Goal: Task Accomplishment & Management: Use online tool/utility

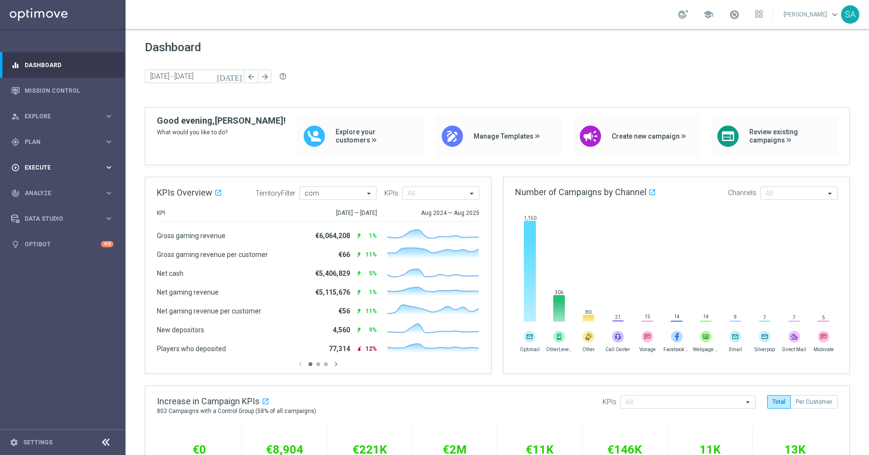
click at [50, 167] on span "Execute" at bounding box center [65, 168] width 80 height 6
click at [60, 184] on link "Campaign Builder" at bounding box center [62, 188] width 75 height 8
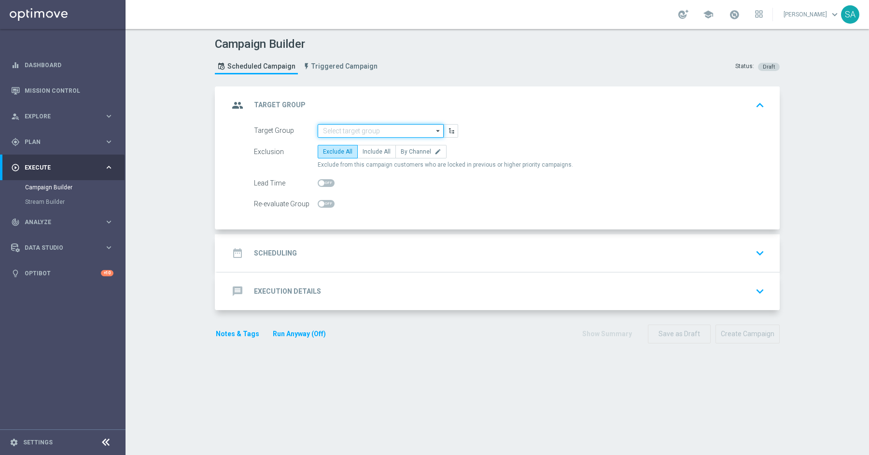
click at [374, 126] on input at bounding box center [381, 131] width 126 height 14
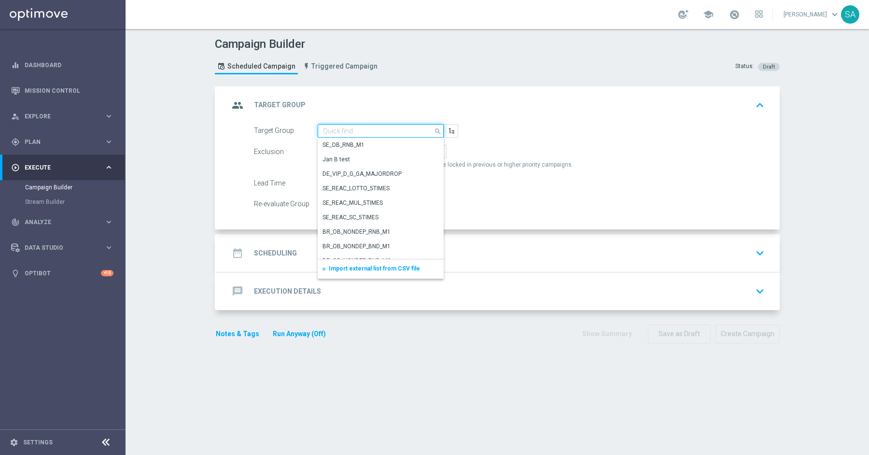
paste input "DE_ALL__SURVEY2025SEP_CHURN_Reminder__ALL_EMA_TAC_MIX"
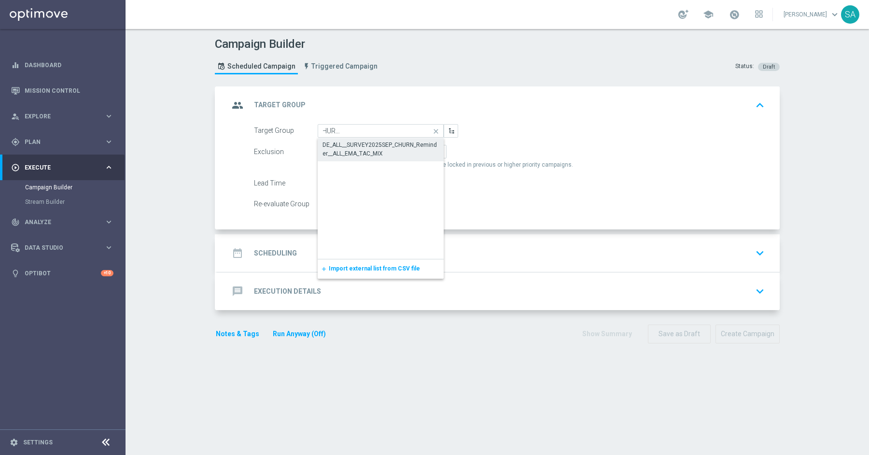
click at [377, 141] on div "DE_ALL__SURVEY2025SEP_CHURN_Reminder__ALL_EMA_TAC_MIX" at bounding box center [381, 149] width 116 height 17
type input "DE_ALL__SURVEY2025SEP_CHURN_Reminder__ALL_EMA_TAC_MIX"
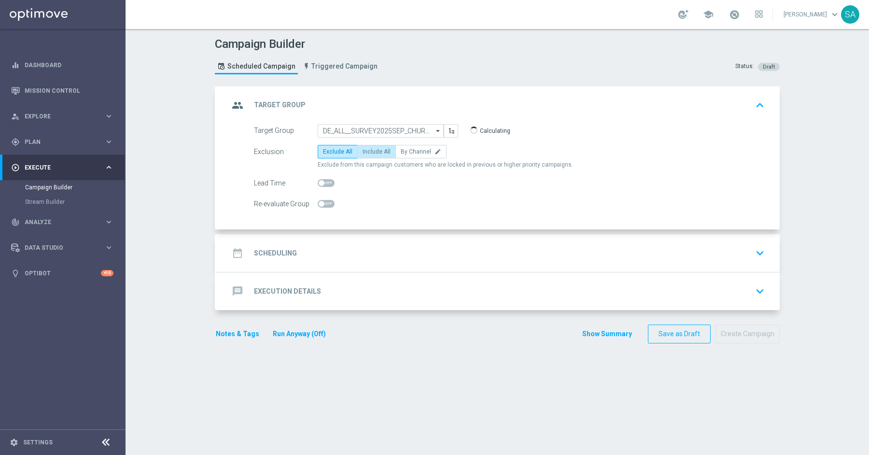
click at [371, 150] on span "Include All" at bounding box center [377, 151] width 28 height 7
click at [369, 150] on input "Include All" at bounding box center [366, 153] width 6 height 6
radio input "true"
click at [391, 249] on div "date_range Scheduling keyboard_arrow_down" at bounding box center [498, 253] width 539 height 18
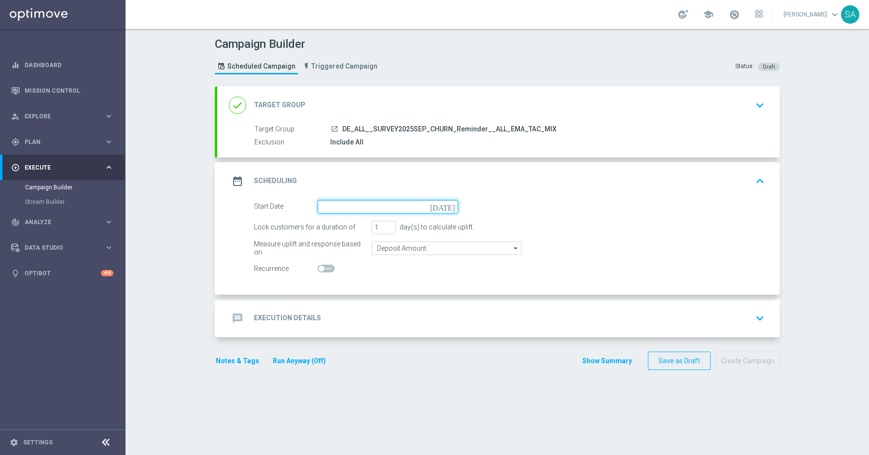
click at [429, 206] on input at bounding box center [388, 207] width 141 height 14
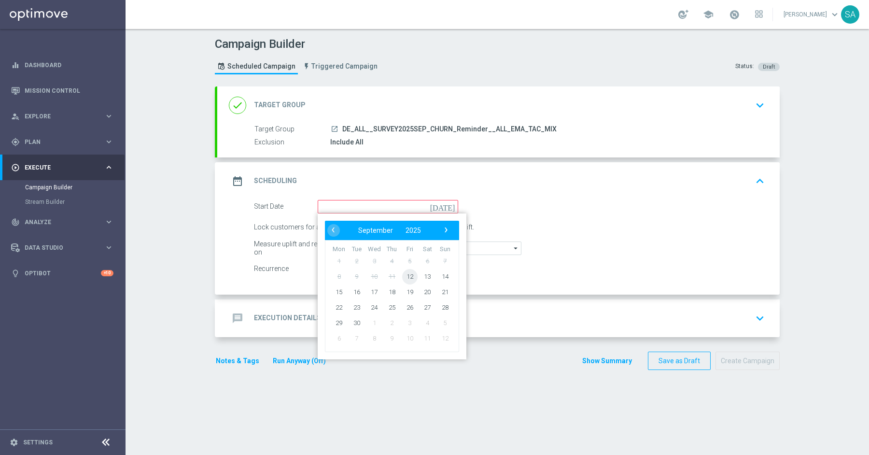
click at [410, 275] on span "12" at bounding box center [409, 276] width 15 height 15
type input "[DATE]"
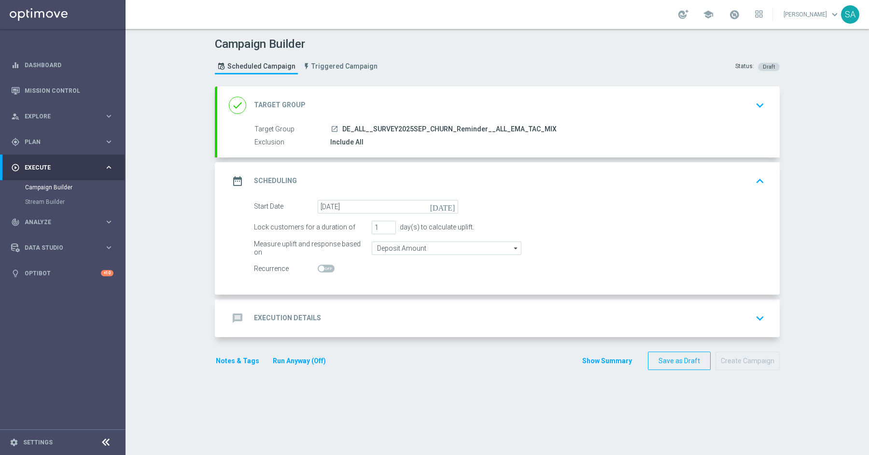
click at [374, 313] on div "message Execution Details keyboard_arrow_down" at bounding box center [498, 318] width 539 height 18
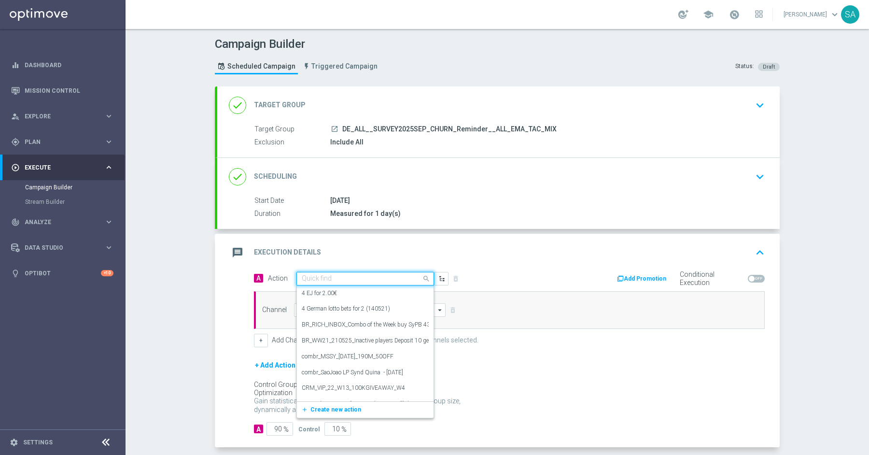
click at [357, 277] on input "text" at bounding box center [356, 279] width 108 height 8
paste input "Survey with 5€ Lottery-Voucher"
type input "Survey with 5€ Lottery-Voucher"
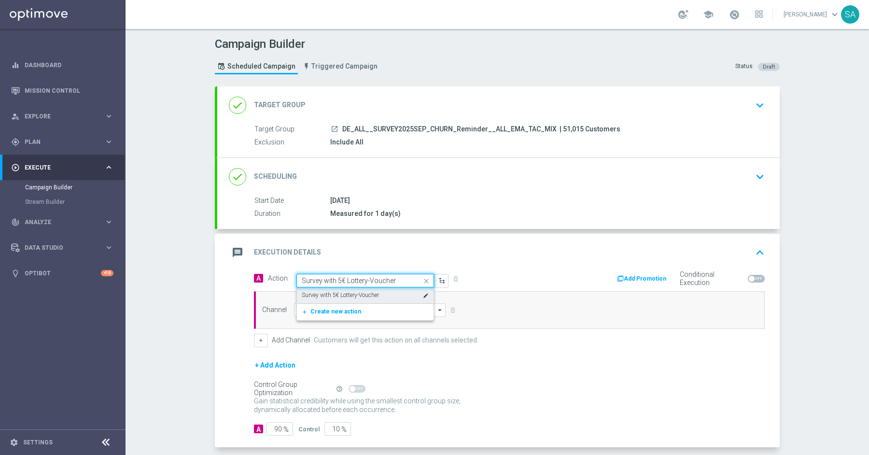
click at [355, 293] on label "Survey with 5€ Lottery-Voucher" at bounding box center [340, 295] width 77 height 8
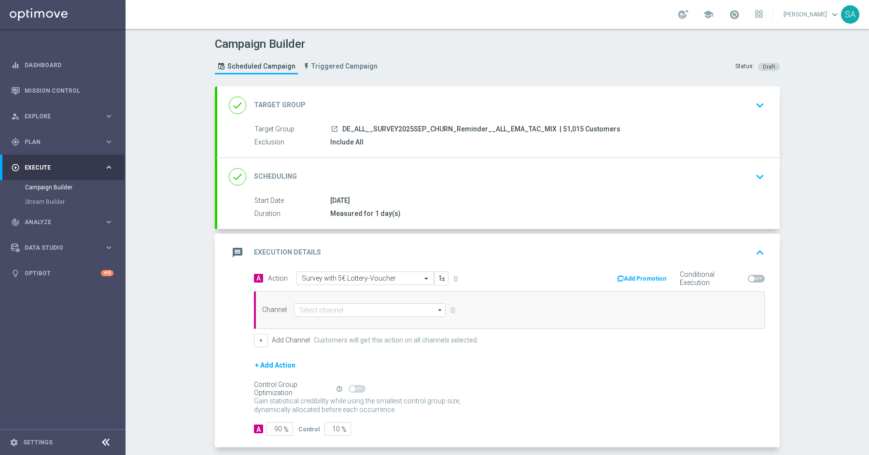
click at [335, 316] on div "Channel arrow_drop_down Show Selected 0 of 26 Silverpop" at bounding box center [509, 310] width 511 height 38
click at [328, 311] on input at bounding box center [370, 310] width 152 height 14
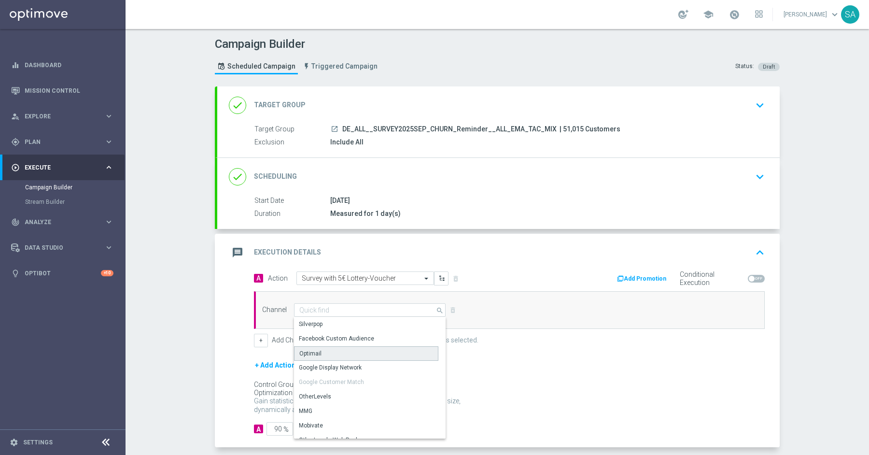
click at [322, 347] on div "Optimail" at bounding box center [366, 353] width 144 height 14
type input "Optimail"
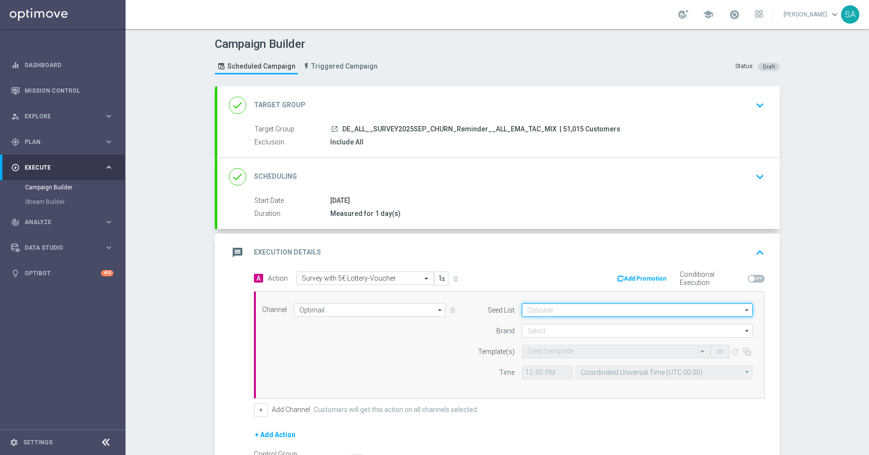
click at [542, 303] on input at bounding box center [637, 310] width 231 height 14
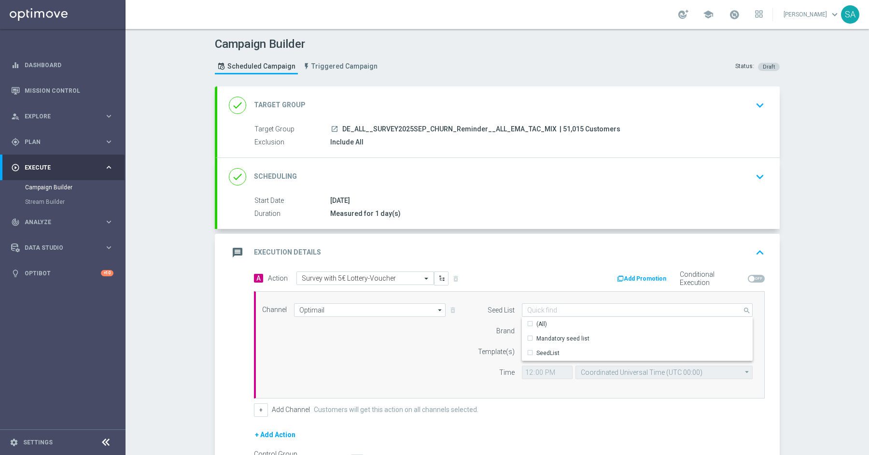
click at [596, 243] on div "message Execution Details keyboard_arrow_up" at bounding box center [498, 252] width 539 height 18
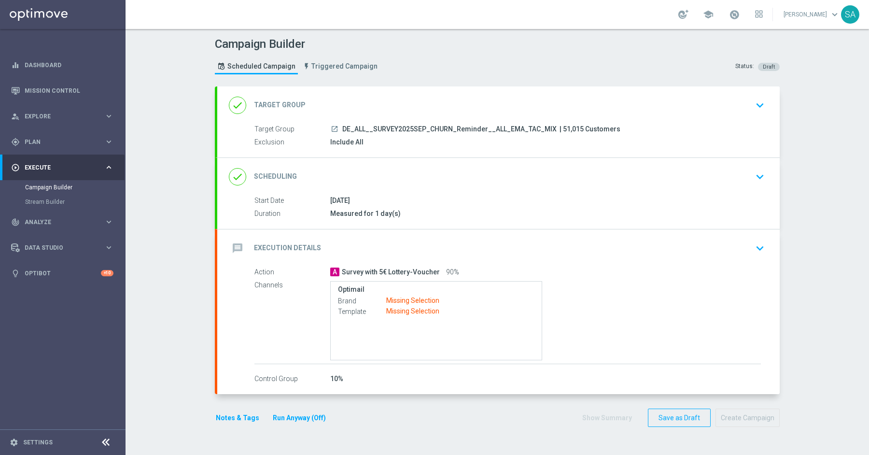
click at [668, 263] on div "message Execution Details keyboard_arrow_down" at bounding box center [498, 248] width 563 height 38
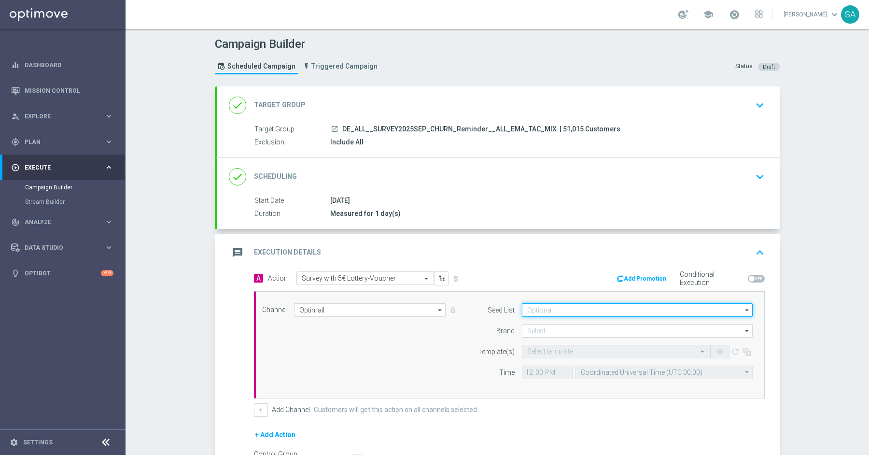
click at [601, 307] on input at bounding box center [637, 310] width 231 height 14
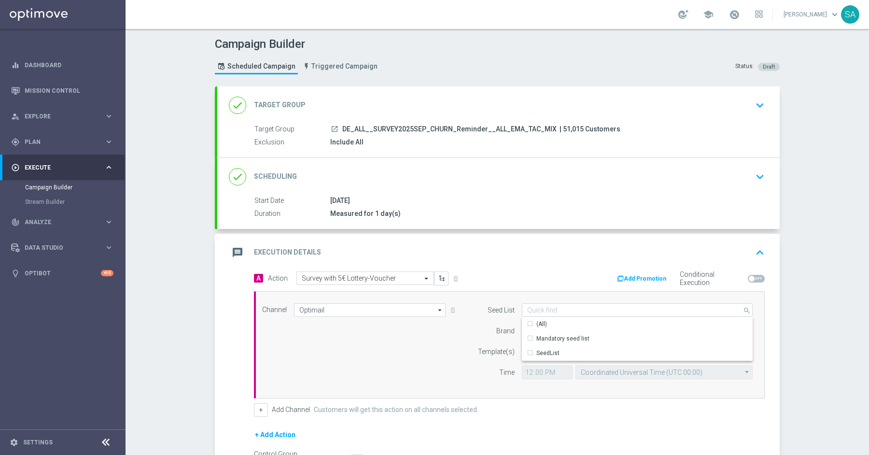
click at [583, 263] on div "message Execution Details keyboard_arrow_up" at bounding box center [498, 253] width 563 height 38
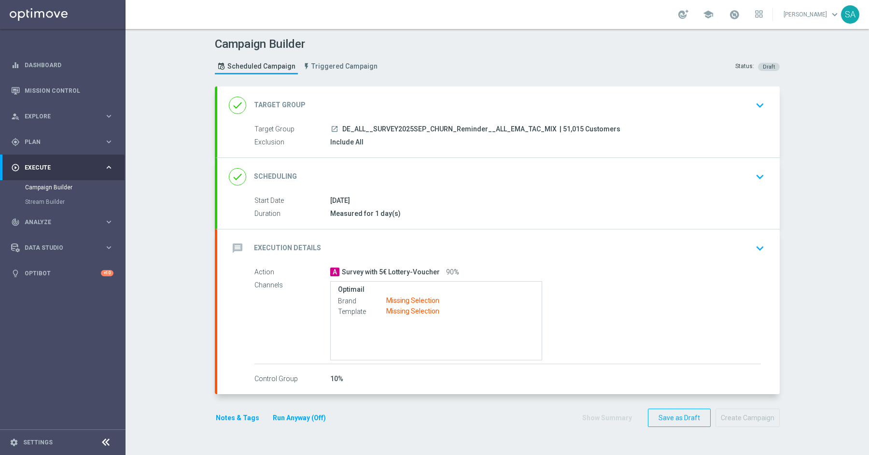
click at [690, 261] on div "message Execution Details keyboard_arrow_down" at bounding box center [498, 248] width 563 height 38
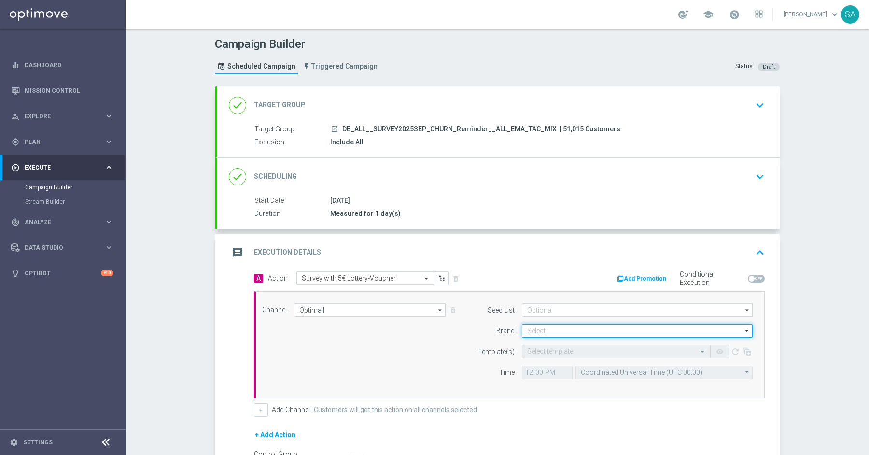
click at [599, 327] on input at bounding box center [637, 331] width 231 height 14
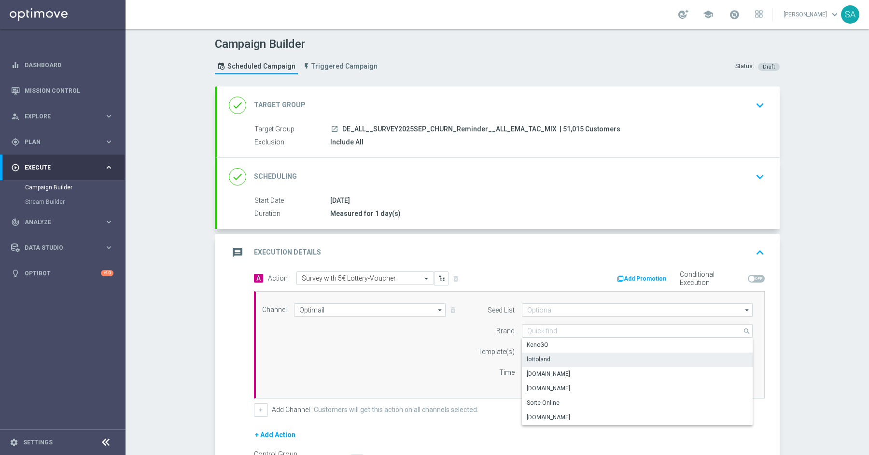
click at [584, 355] on div "lottoland" at bounding box center [637, 360] width 231 height 14
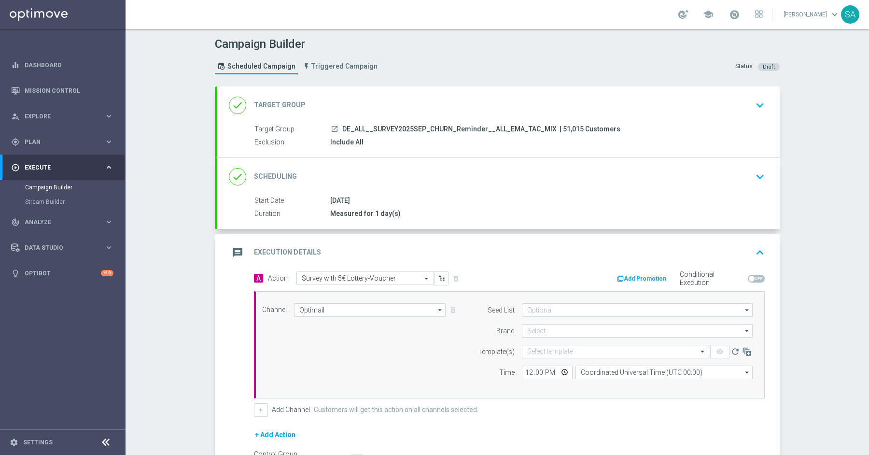
type input "lottoland"
click at [568, 348] on input "text" at bounding box center [606, 352] width 158 height 8
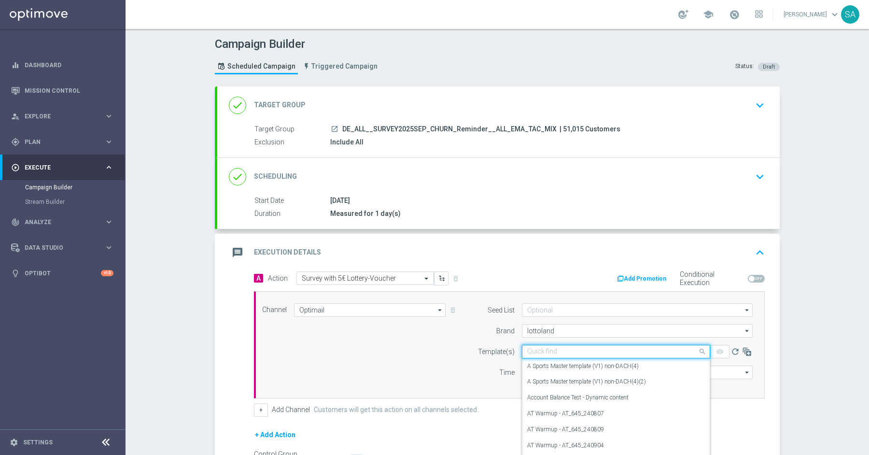
paste input "DE_ALL__SURVEY_CHURNED_RMD_250814__NVIP_EMA_SER_MIX"
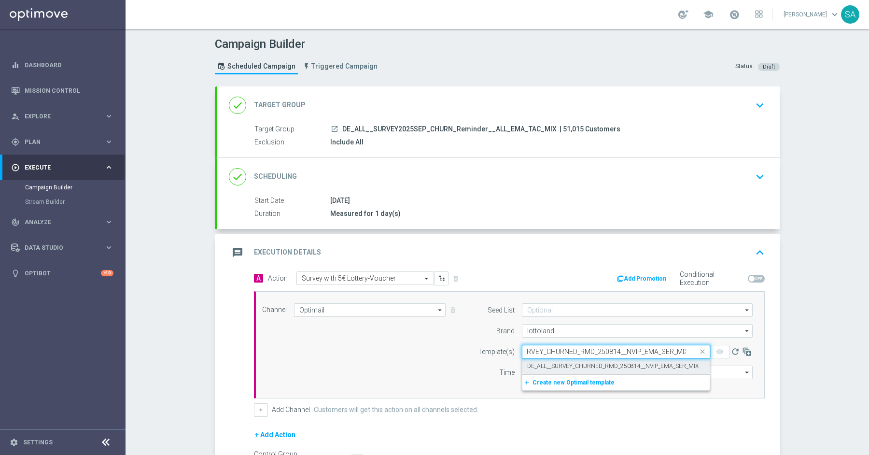
click at [569, 363] on label "DE_ALL__SURVEY_CHURNED_RMD_250814__NVIP_EMA_SER_MIX" at bounding box center [612, 366] width 171 height 8
type input "DE_ALL__SURVEY_CHURNED_RMD_250814__NVIP_EMA_SER_MIX"
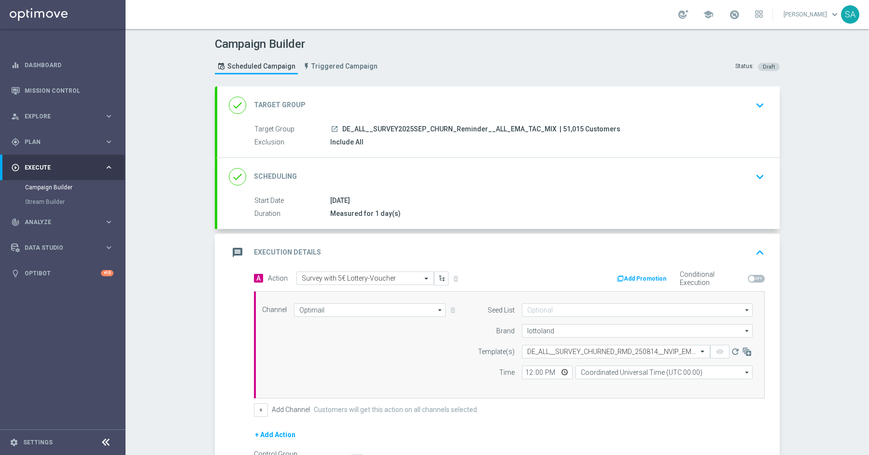
scroll to position [0, 0]
click at [533, 370] on input "12:00" at bounding box center [547, 373] width 51 height 14
type input "19:45"
click at [612, 371] on input "Coordinated Universal Time (UTC 00:00)" at bounding box center [664, 373] width 177 height 14
click at [632, 384] on div "Central European Time ([GEOGRAPHIC_DATA]) (UTC +02:00)" at bounding box center [660, 386] width 158 height 9
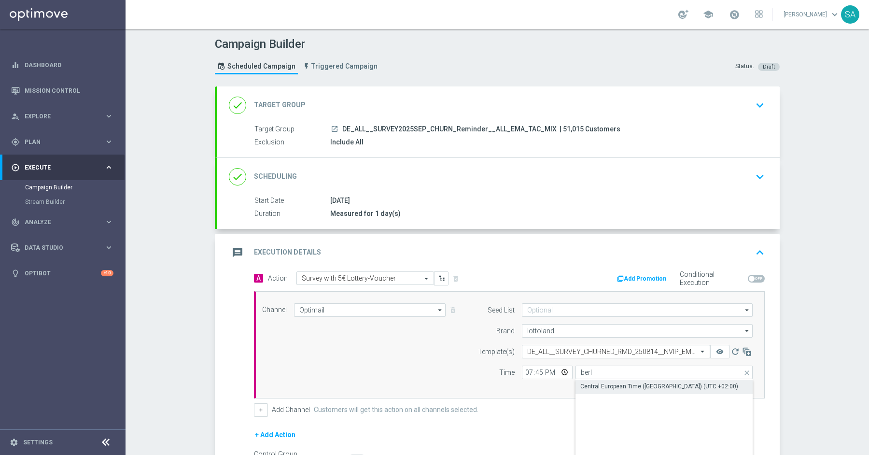
type input "Central European Time ([GEOGRAPHIC_DATA]) (UTC +02:00)"
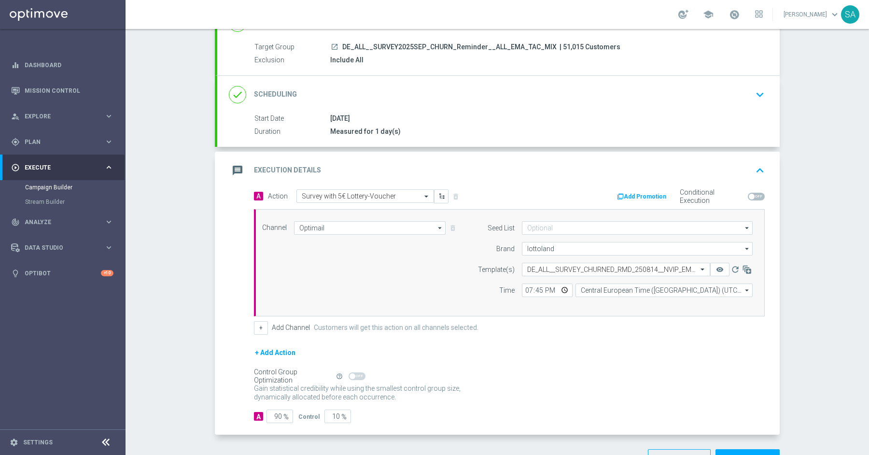
scroll to position [110, 0]
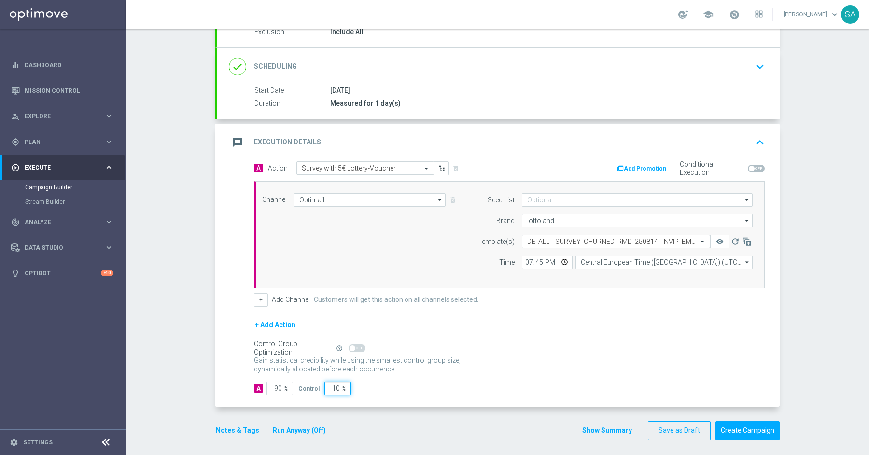
click at [332, 382] on input "10" at bounding box center [338, 389] width 27 height 14
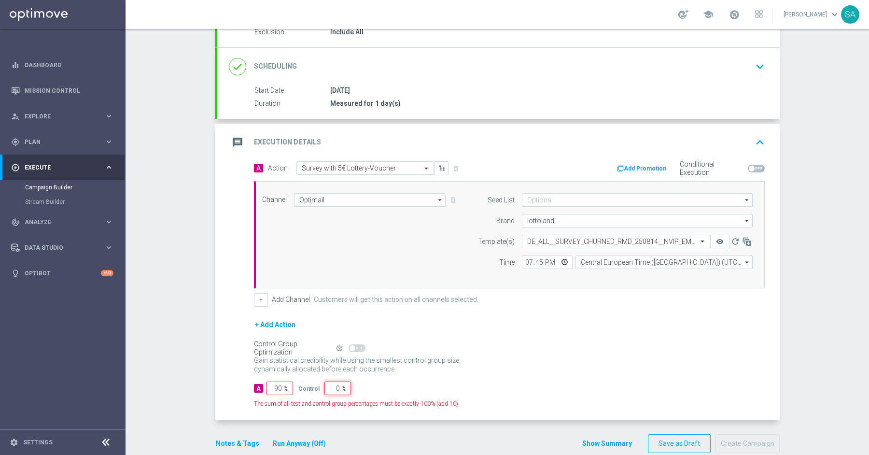
type input "0"
type input "100"
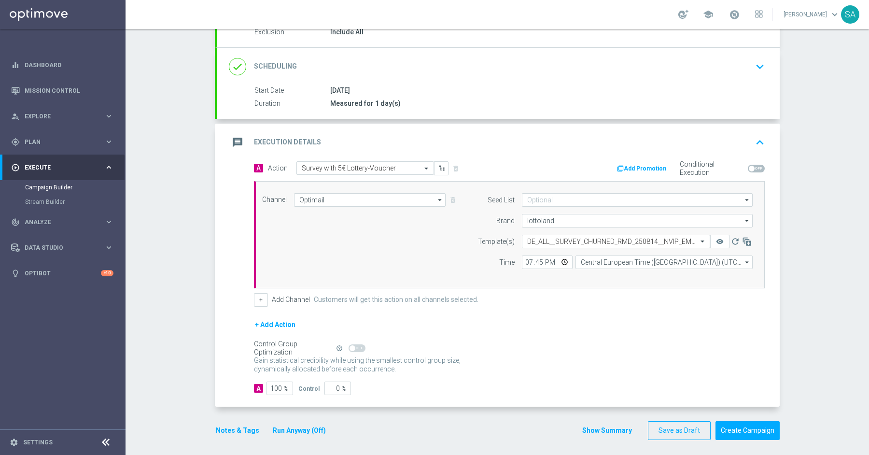
click at [215, 425] on button "Notes & Tags" at bounding box center [237, 431] width 45 height 12
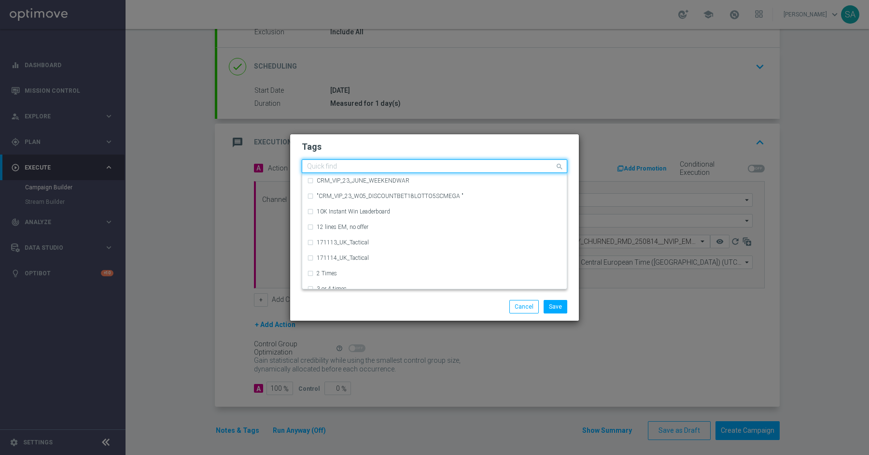
click at [335, 161] on div "Quick find" at bounding box center [428, 166] width 253 height 12
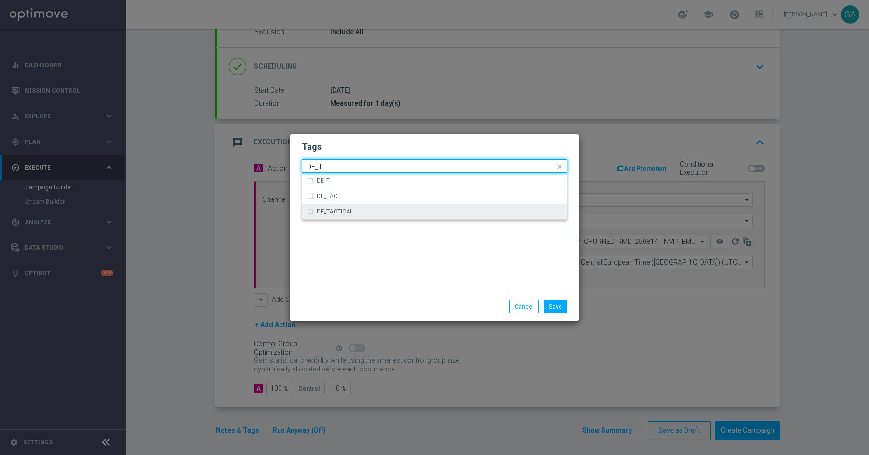
click at [326, 214] on label "DE_TACTICAL" at bounding box center [335, 212] width 36 height 6
type input "DE_T"
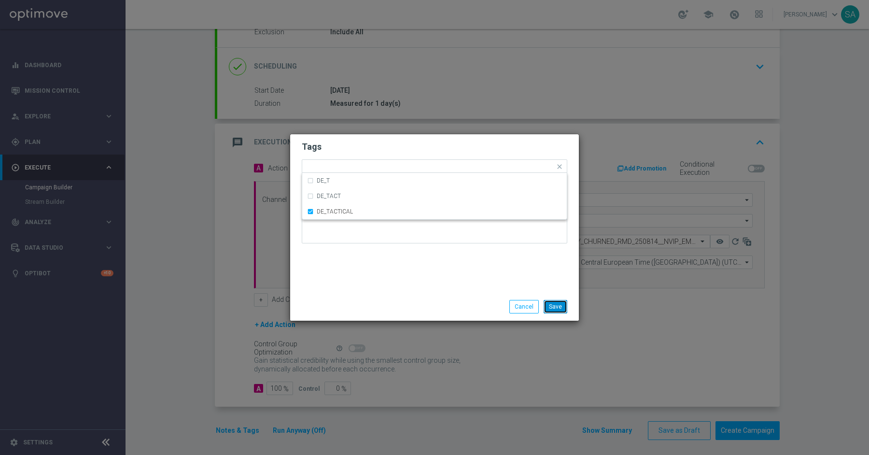
click at [561, 303] on button "Save" at bounding box center [556, 307] width 24 height 14
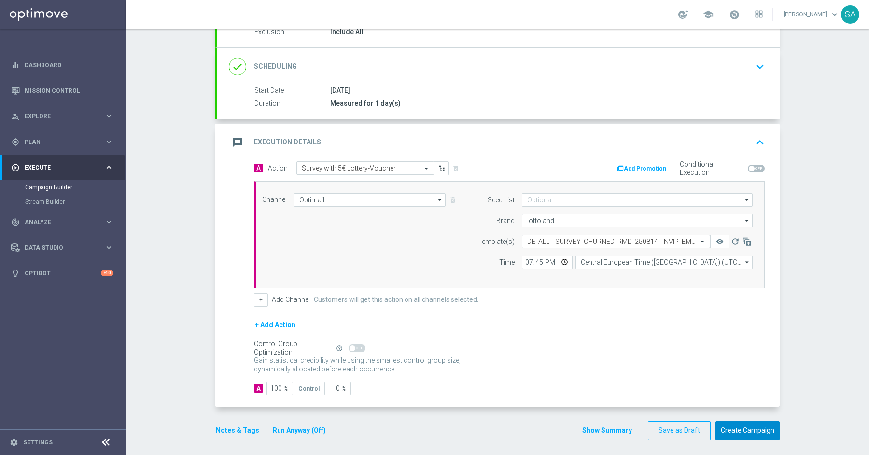
click at [742, 427] on button "Create Campaign" at bounding box center [748, 430] width 64 height 19
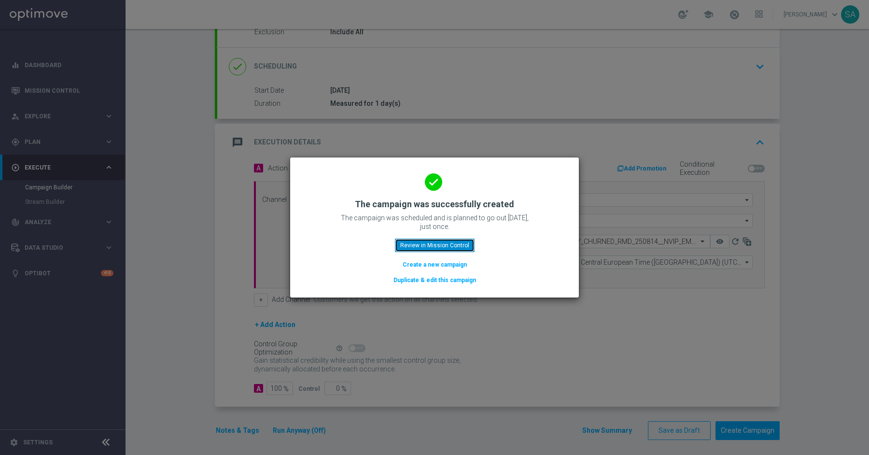
click at [459, 246] on button "Review in Mission Control" at bounding box center [435, 246] width 80 height 14
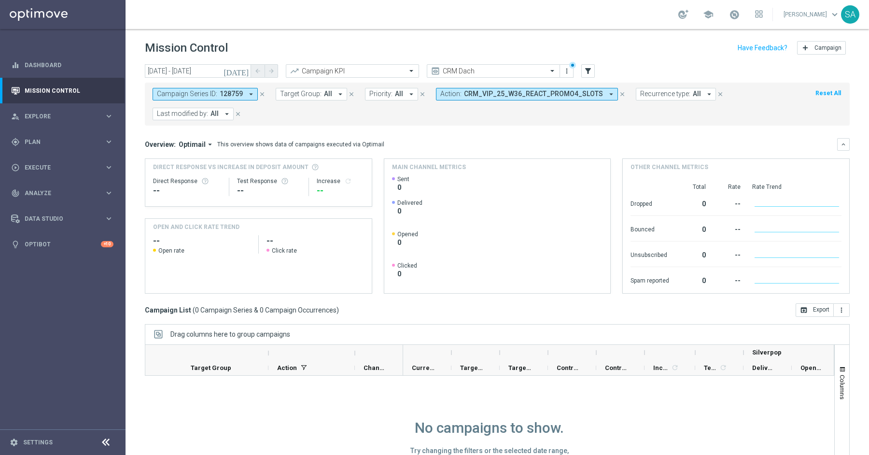
click at [619, 97] on icon "close" at bounding box center [622, 94] width 7 height 7
